Goal: Information Seeking & Learning: Compare options

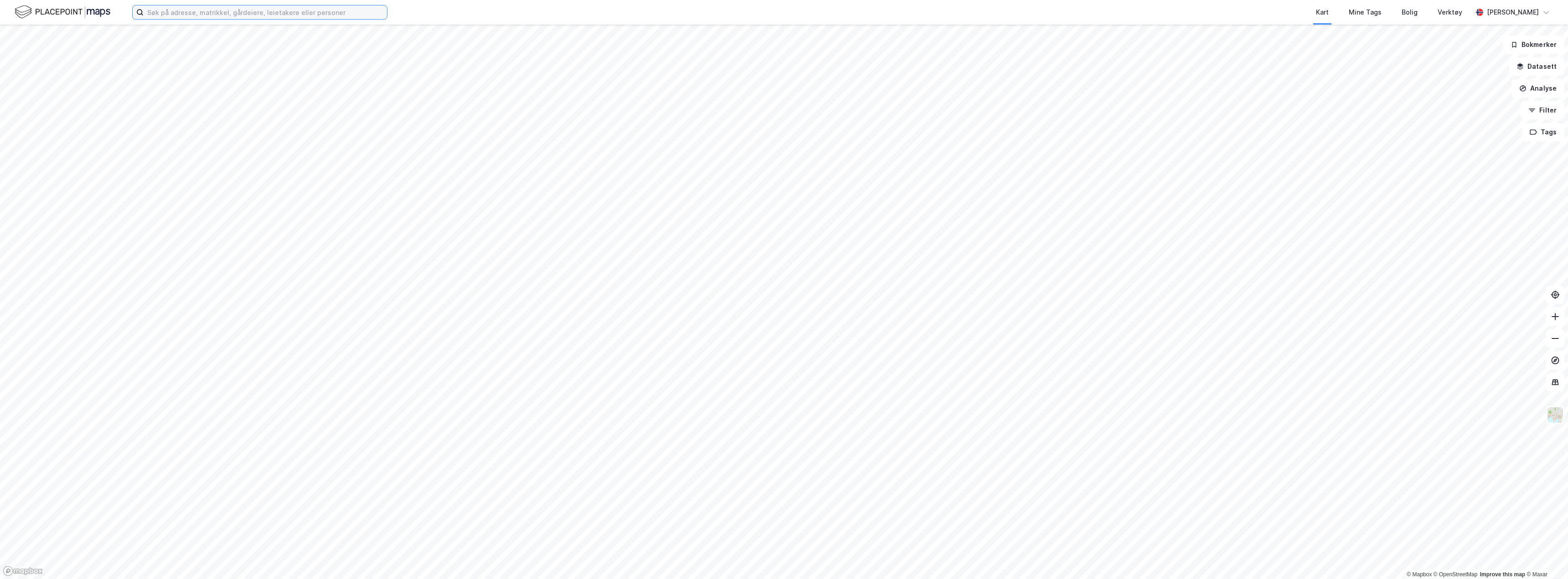
click at [195, 14] on input at bounding box center [265, 12] width 243 height 13
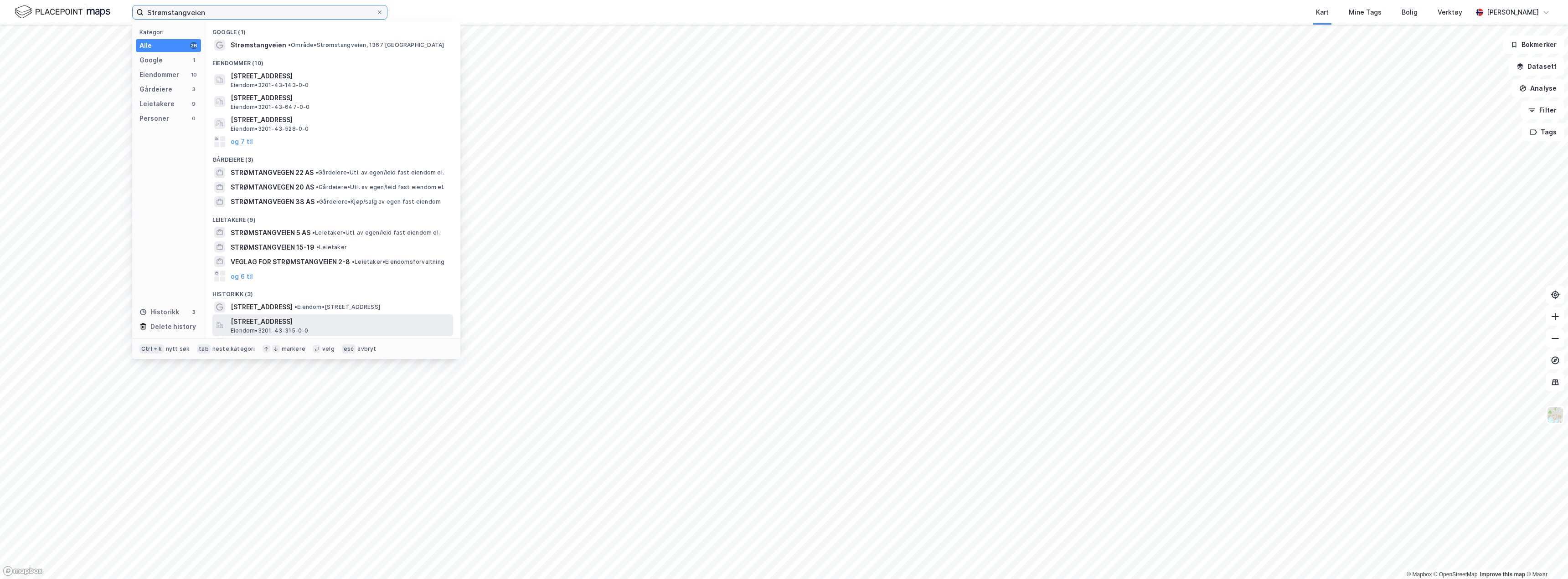
type input "Strømstangveien"
click at [393, 324] on span "[STREET_ADDRESS]" at bounding box center [340, 322] width 219 height 11
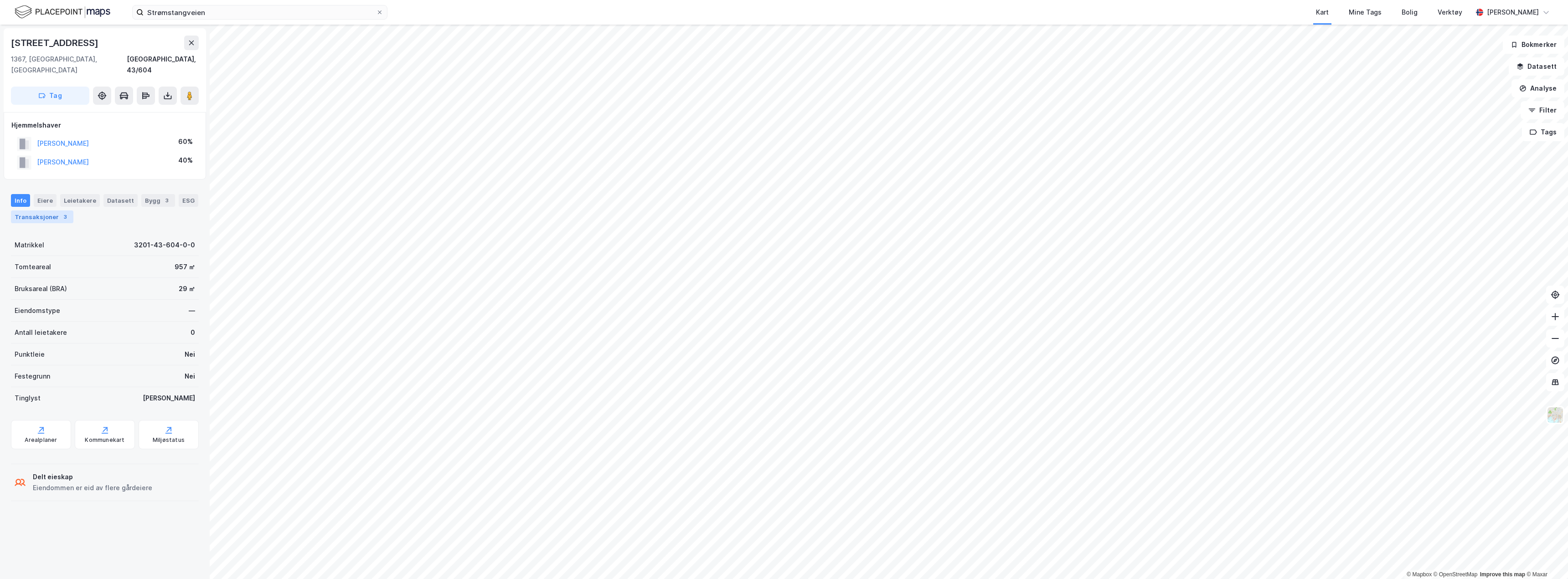
click at [39, 210] on div "Transaksjoner 3" at bounding box center [42, 217] width 63 height 13
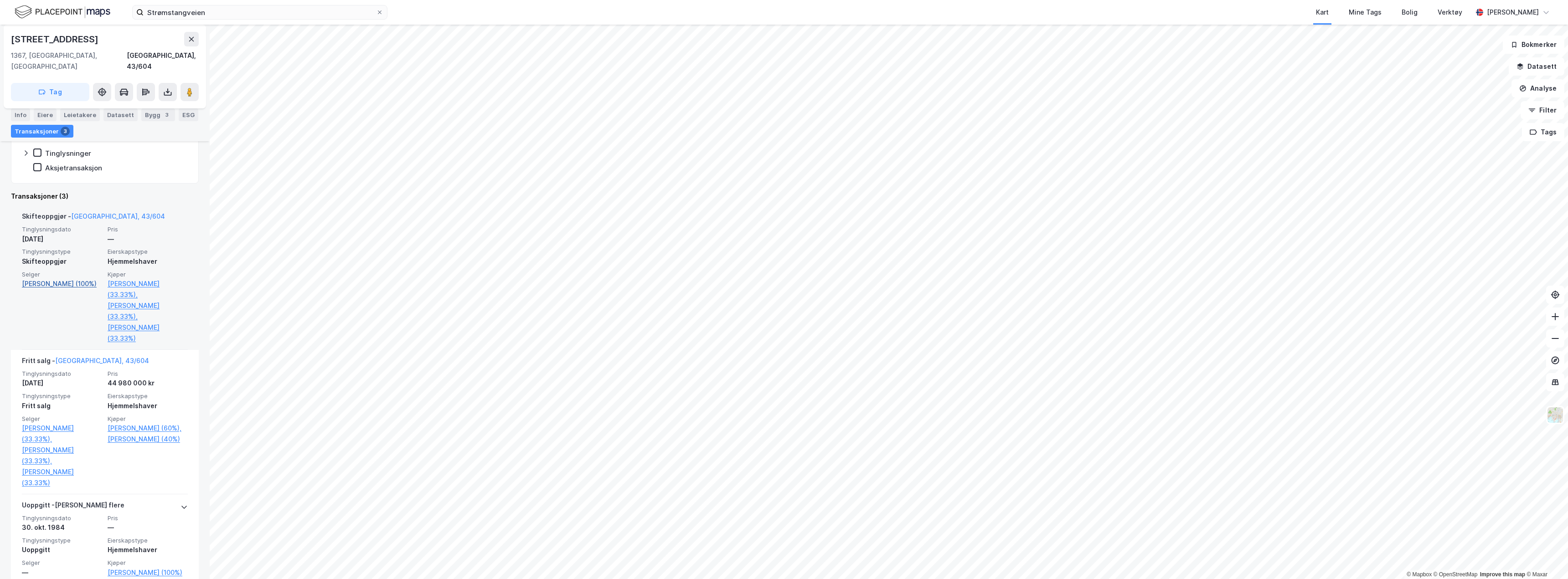
scroll to position [193, 0]
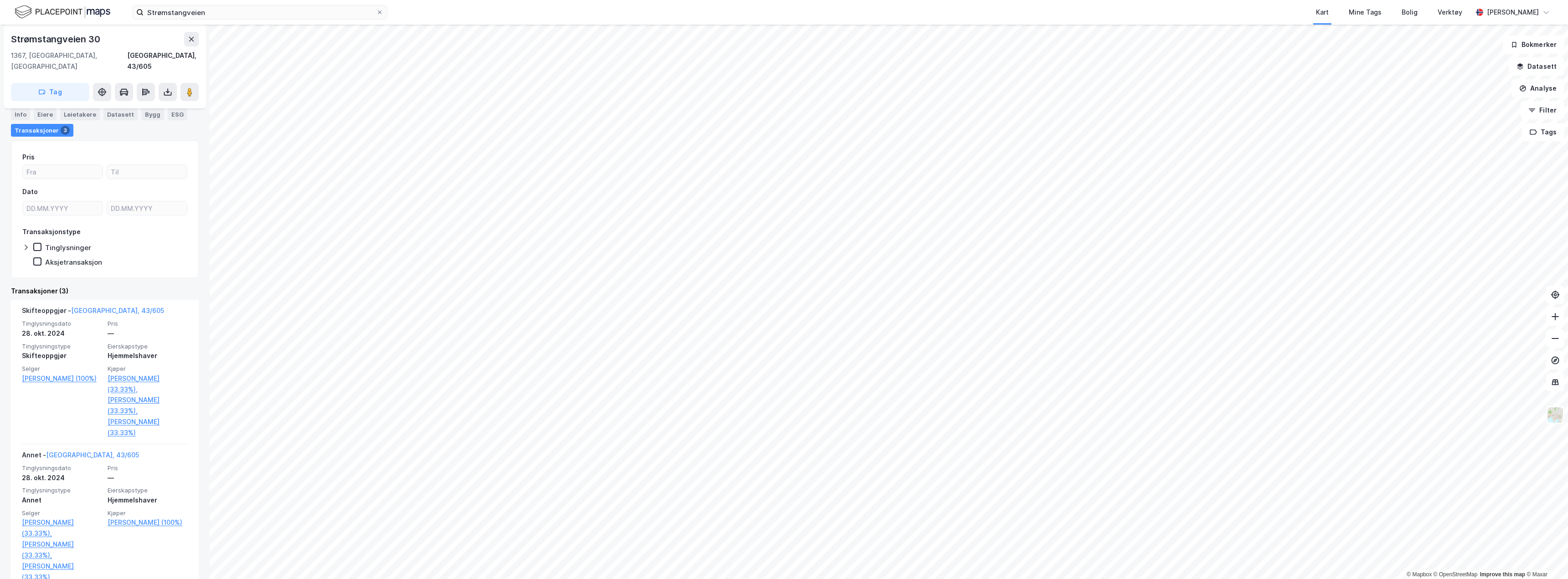
scroll to position [91, 0]
